Goal: Transaction & Acquisition: Purchase product/service

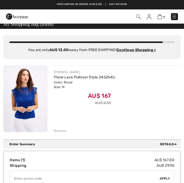
scroll to position [6, 0]
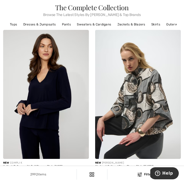
scroll to position [27, 0]
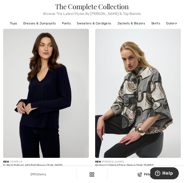
click at [135, 182] on div "2992 items Filters ✖ Clear View Results 2992" at bounding box center [92, 174] width 184 height 17
click at [140, 176] on img at bounding box center [140, 174] width 4 height 4
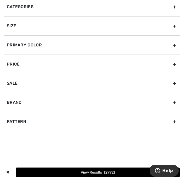
scroll to position [4, 0]
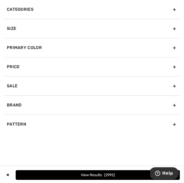
click at [174, 10] on div "Categories" at bounding box center [92, 9] width 176 height 19
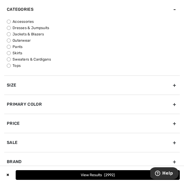
click at [10, 67] on input "Tops" at bounding box center [9, 66] width 4 height 4
radio input "true"
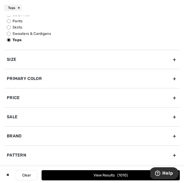
scroll to position [42, 0]
click at [91, 166] on div "✖ Clear View Results 1010" at bounding box center [92, 175] width 184 height 19
click at [101, 121] on div "Sale" at bounding box center [92, 116] width 176 height 19
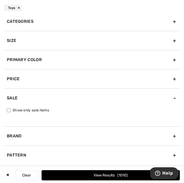
scroll to position [4, 0]
click at [20, 11] on div "Tops" at bounding box center [13, 8] width 18 height 6
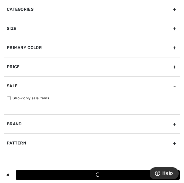
scroll to position [0, 0]
click at [177, 29] on div "Size" at bounding box center [92, 28] width 176 height 19
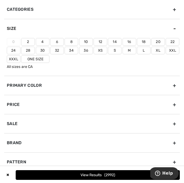
click at [104, 41] on label "12" at bounding box center [101, 42] width 14 height 8
click at [0, 0] on input"] "12" at bounding box center [0, 0] width 0 height 0
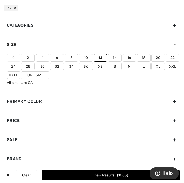
click at [118, 56] on label "14" at bounding box center [115, 58] width 14 height 8
click at [0, 0] on input"] "14" at bounding box center [0, 0] width 0 height 0
click at [102, 55] on label "12" at bounding box center [101, 58] width 14 height 8
click at [0, 0] on input"] "12" at bounding box center [0, 0] width 0 height 0
click at [105, 57] on label "12" at bounding box center [101, 58] width 14 height 8
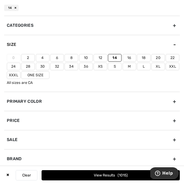
click at [0, 0] on input"] "12" at bounding box center [0, 0] width 0 height 0
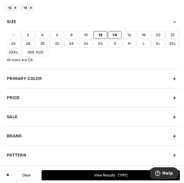
scroll to position [23, 0]
click at [51, 174] on button "View Results 1197" at bounding box center [111, 175] width 138 height 10
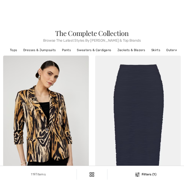
checkbox input "true"
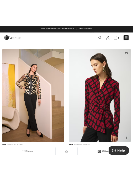
scroll to position [1194, 0]
